Goal: Task Accomplishment & Management: Manage account settings

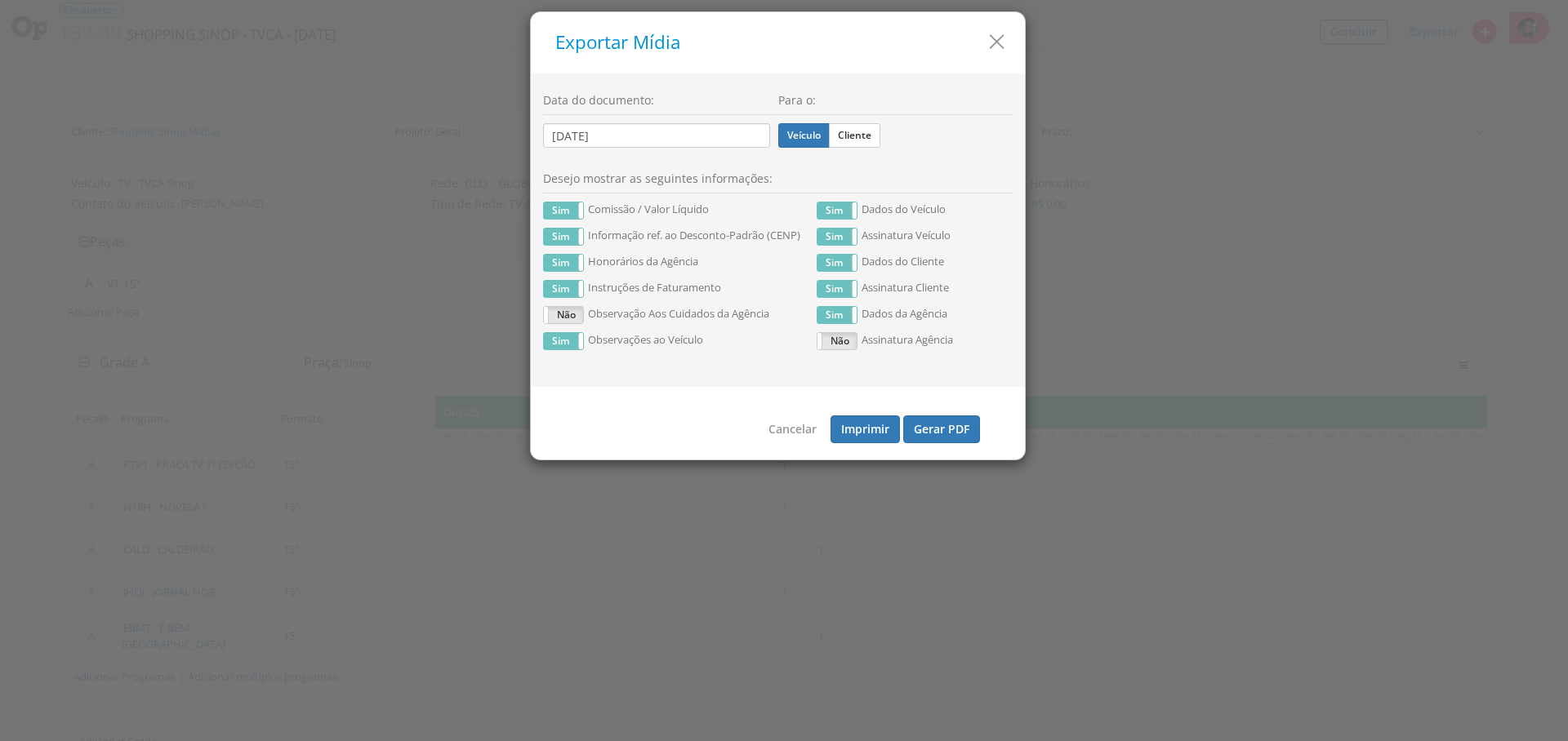
click at [993, 42] on icon "button" at bounding box center [997, 42] width 24 height 24
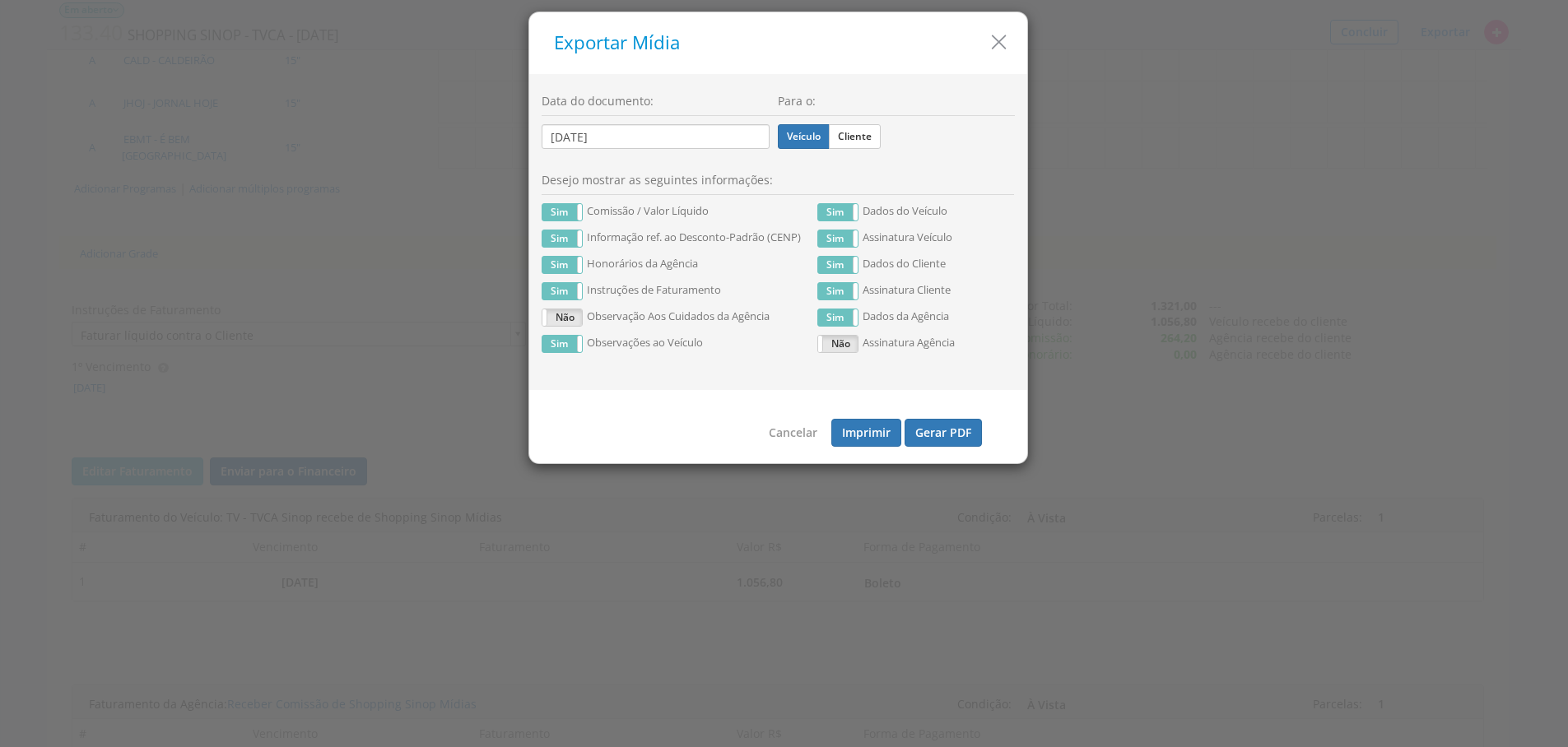
scroll to position [0, 382]
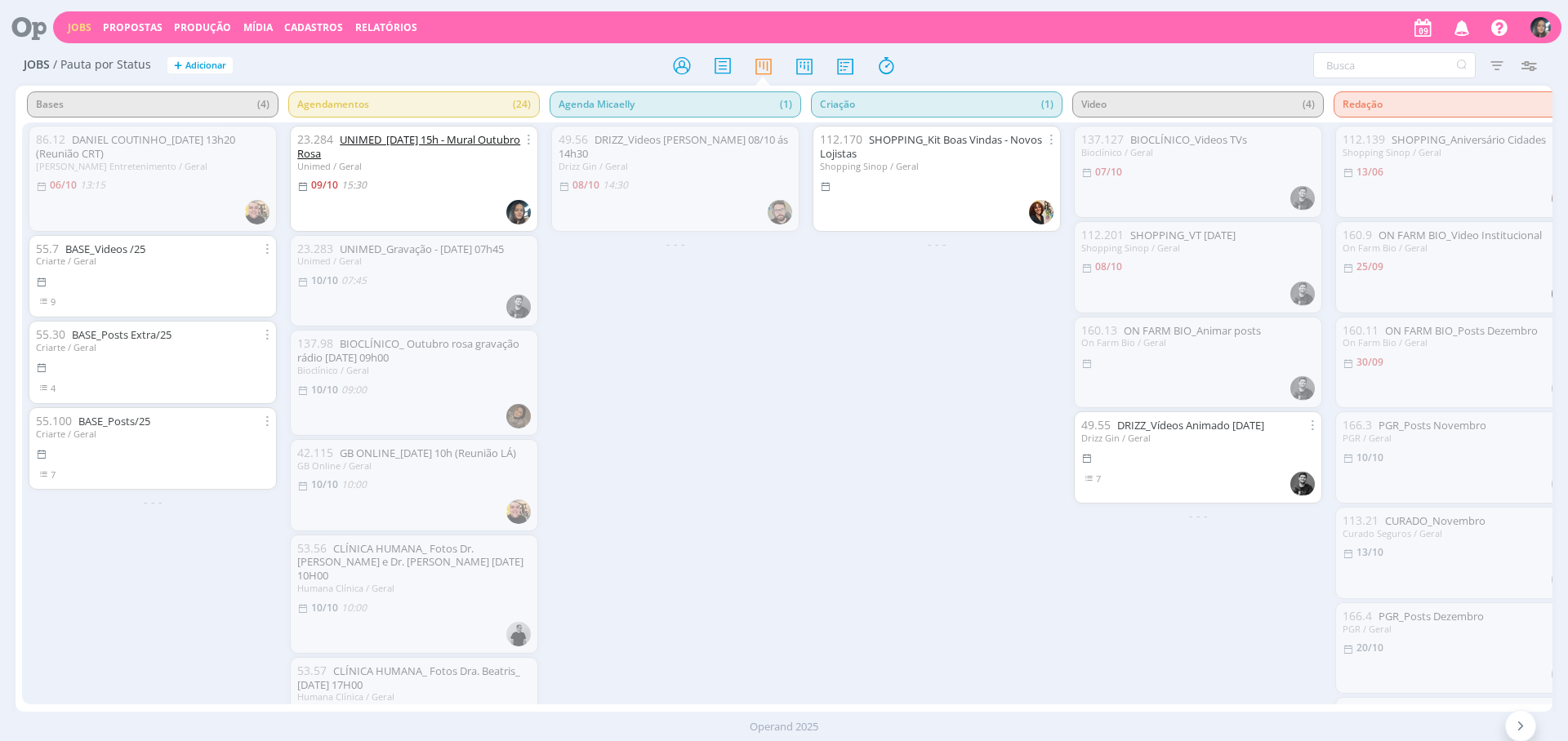
click at [502, 141] on link "UNIMED_09/10 às 15h - Mural Outubro Rosa" at bounding box center [409, 146] width 223 height 29
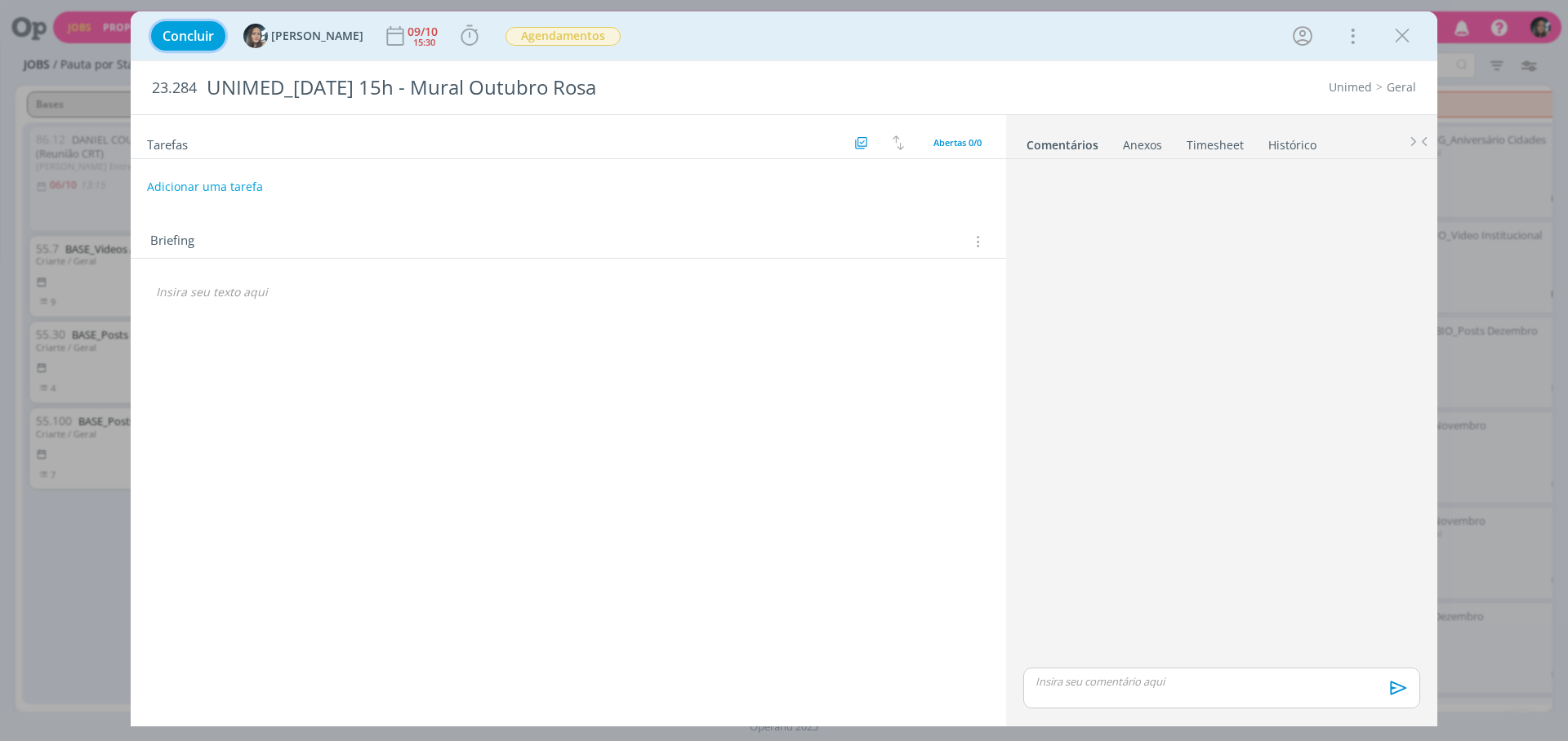
click at [168, 38] on span "Concluir" at bounding box center [188, 36] width 52 height 13
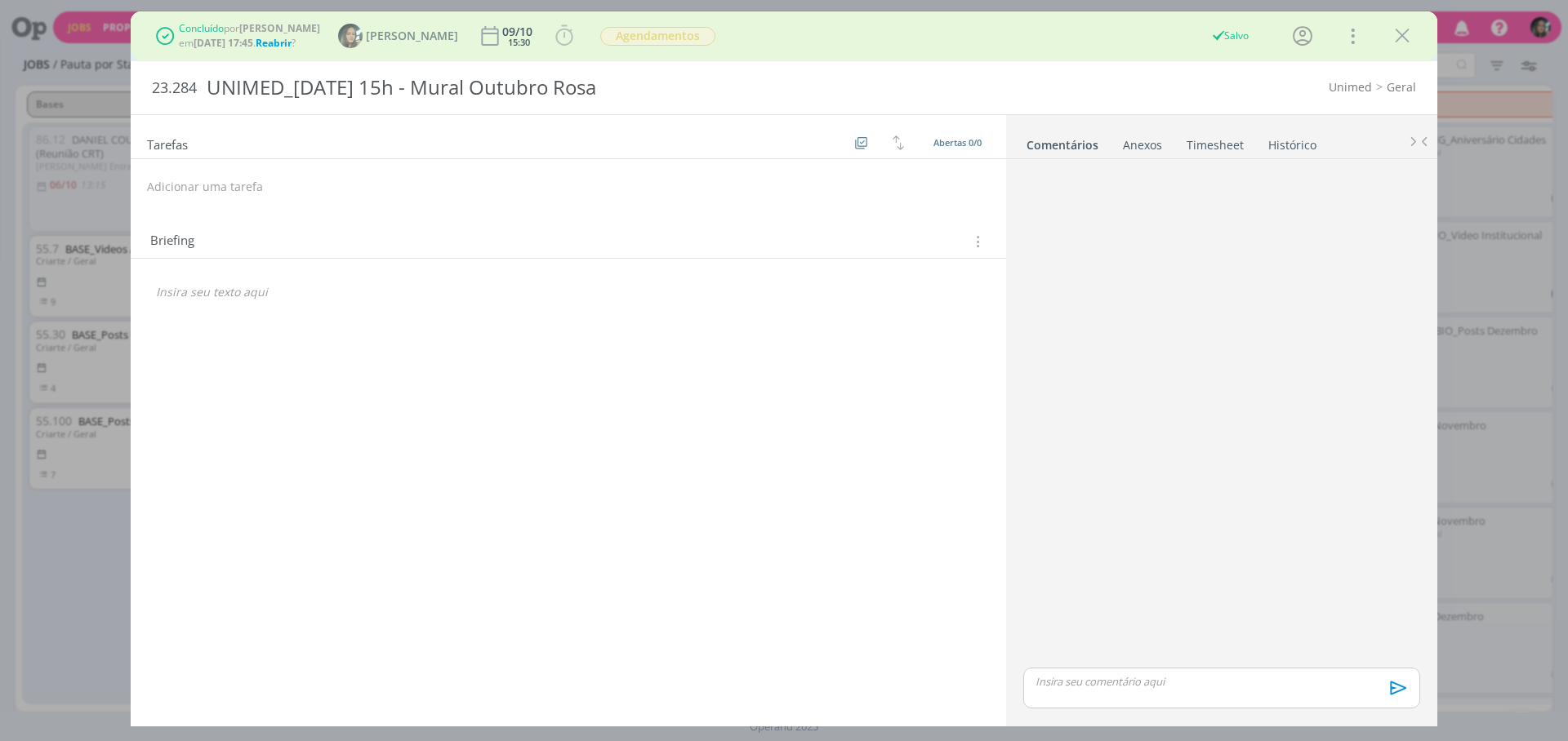
click at [1508, 199] on div "Concluído por Amanda em 09/10 às 17:45 . Reabrir ? Amanda 09/10 15:30 Iniciar A…" at bounding box center [784, 370] width 1568 height 741
click at [1400, 38] on icon "dialog" at bounding box center [1402, 36] width 25 height 25
